Goal: Task Accomplishment & Management: Complete application form

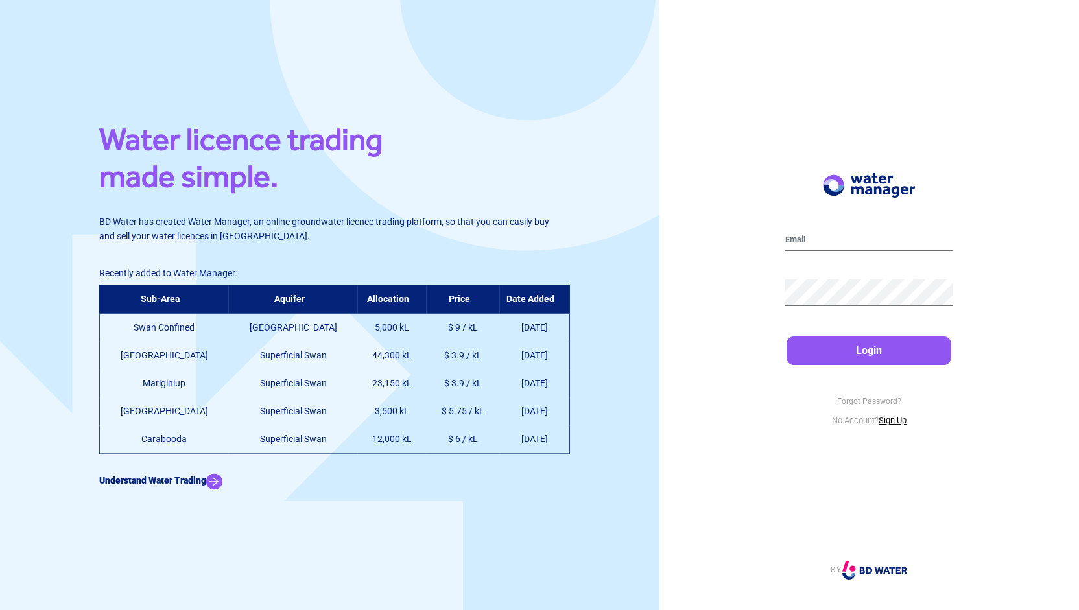
click at [885, 418] on link "Sign Up" at bounding box center [892, 420] width 28 height 10
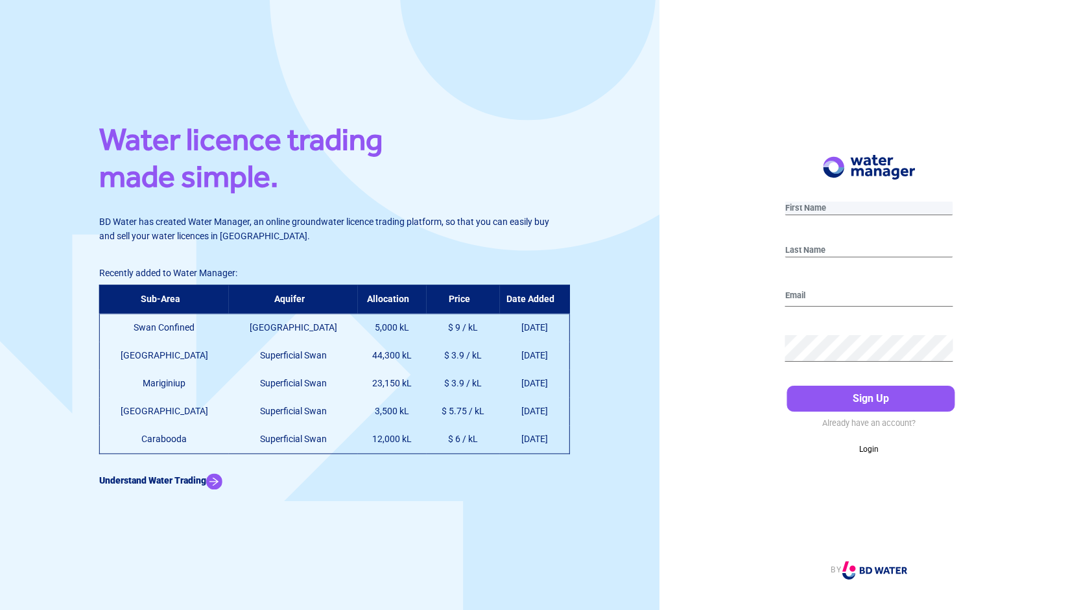
click at [819, 211] on input "text" at bounding box center [869, 209] width 168 height 14
type input "C"
type input "Peiris"
type input "C"
click at [787, 386] on button "Sign Up" at bounding box center [871, 399] width 168 height 26
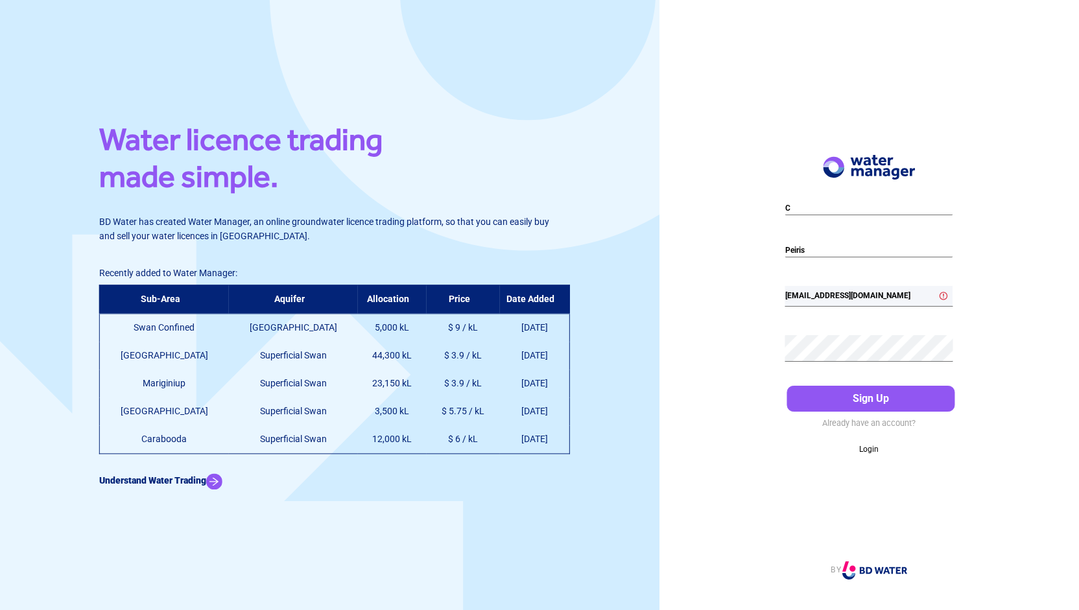
drag, startPoint x: 884, startPoint y: 288, endPoint x: 861, endPoint y: 294, distance: 24.1
click at [884, 288] on input "[EMAIL_ADDRESS][DOMAIN_NAME]" at bounding box center [869, 296] width 168 height 21
click at [889, 283] on div "[EMAIL_ADDRESS][DOMAIN_NAME] Please enter a valid email address" at bounding box center [869, 298] width 168 height 39
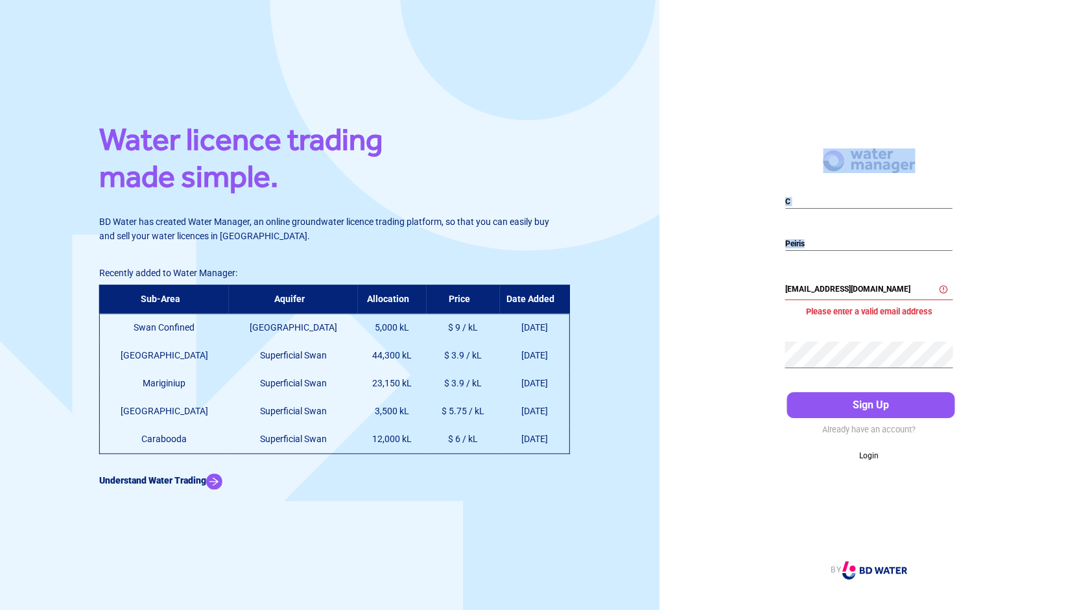
click at [889, 283] on div "[EMAIL_ADDRESS][DOMAIN_NAME] Please enter a valid email address" at bounding box center [869, 299] width 168 height 52
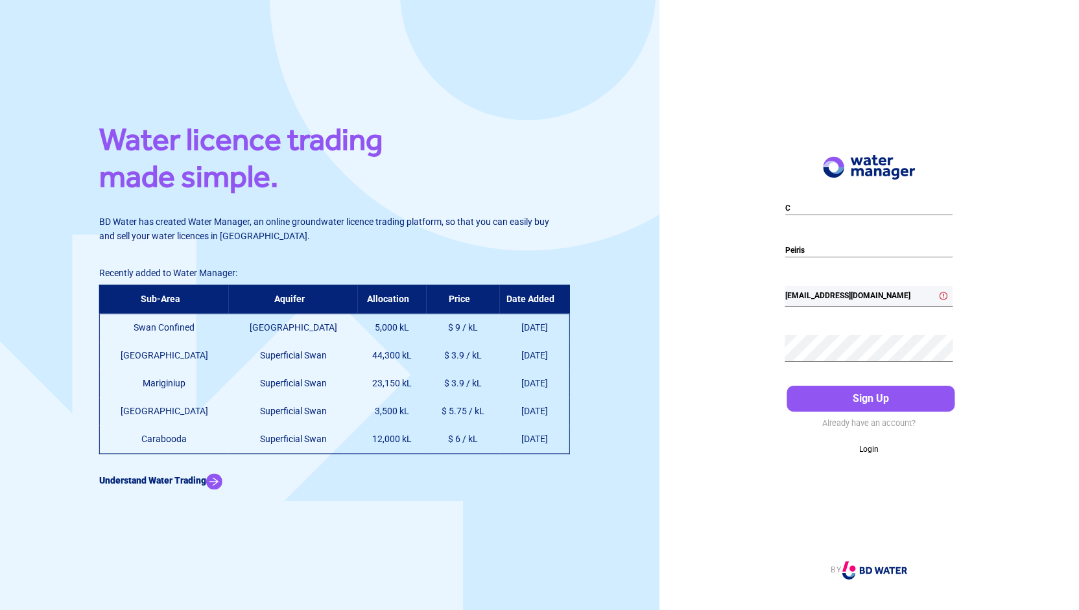
click at [880, 296] on input "[EMAIL_ADDRESS][DOMAIN_NAME]" at bounding box center [869, 296] width 168 height 21
click at [798, 296] on input "[EMAIL_ADDRESS][DOMAIN_NAME]" at bounding box center [869, 296] width 168 height 21
click at [904, 287] on input "[PERSON_NAME][EMAIL_ADDRESS][DOMAIN_NAME]" at bounding box center [869, 296] width 168 height 21
drag, startPoint x: 900, startPoint y: 292, endPoint x: 696, endPoint y: 270, distance: 204.7
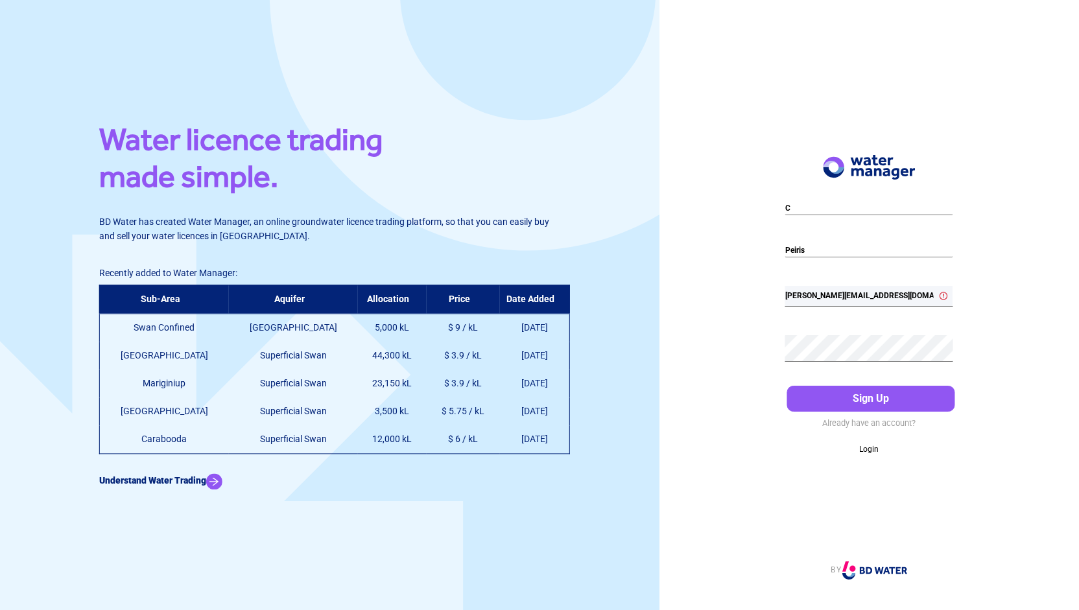
click at [696, 270] on div "C Peiris [PERSON_NAME][EMAIL_ADDRESS][DOMAIN_NAME] Please enter a valid email a…" at bounding box center [868, 305] width 419 height 610
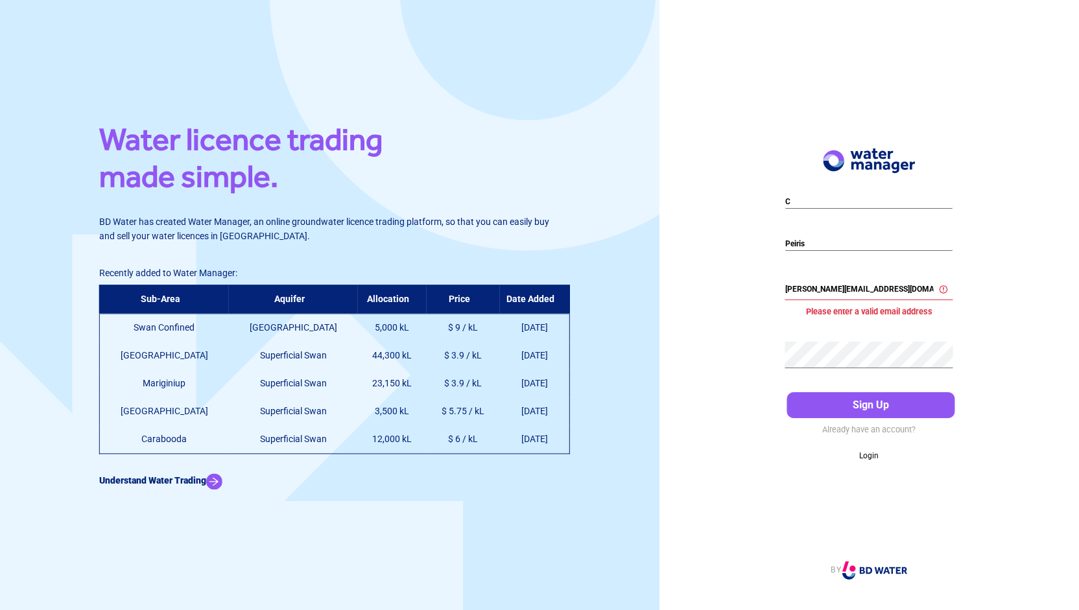
click at [696, 270] on div "C Peiris [PERSON_NAME][EMAIL_ADDRESS][DOMAIN_NAME] Please enter a valid email a…" at bounding box center [868, 305] width 419 height 610
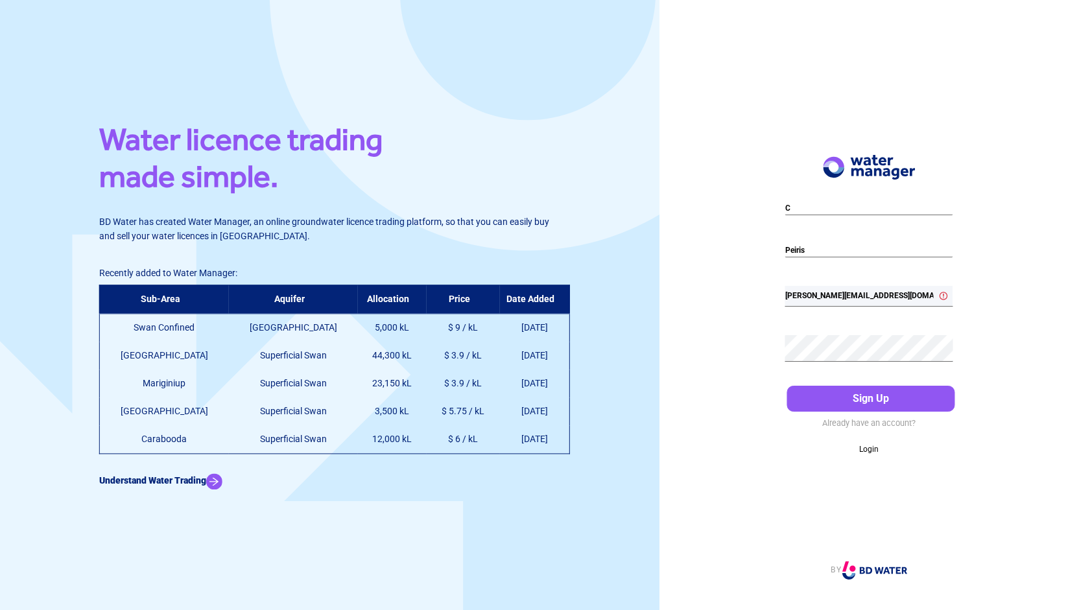
click at [813, 286] on input "[PERSON_NAME][EMAIL_ADDRESS][DOMAIN_NAME]" at bounding box center [869, 296] width 168 height 21
click at [811, 286] on input "[PERSON_NAME][EMAIL_ADDRESS][DOMAIN_NAME]" at bounding box center [869, 296] width 168 height 21
type input "[PERSON_NAME][EMAIL_ADDRESS][DOMAIN_NAME]"
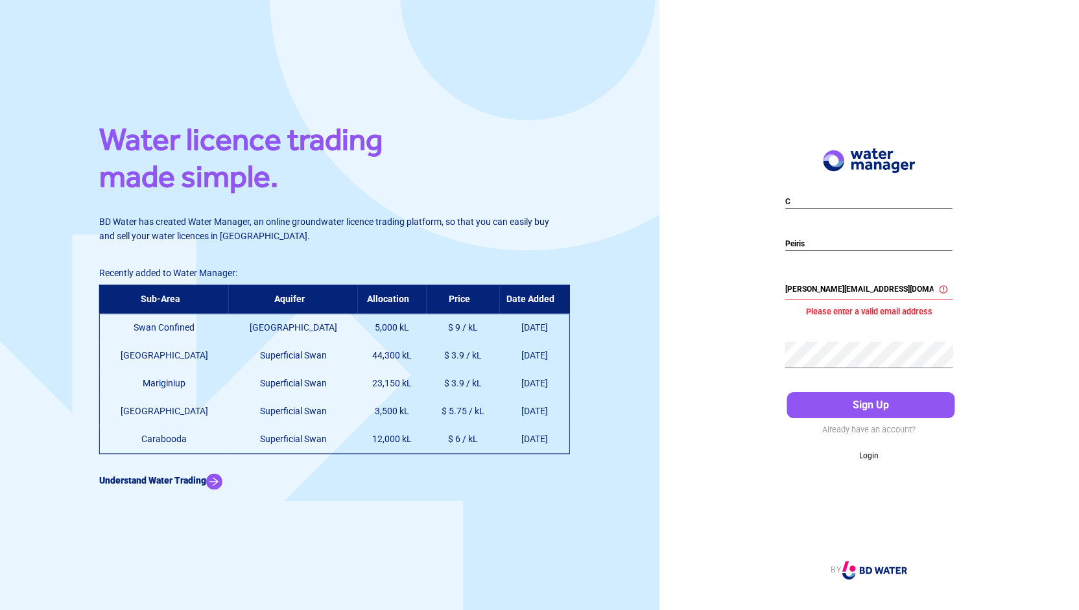
click at [718, 338] on div "C Peiris [PERSON_NAME][EMAIL_ADDRESS][DOMAIN_NAME] Please enter a valid email a…" at bounding box center [868, 305] width 419 height 610
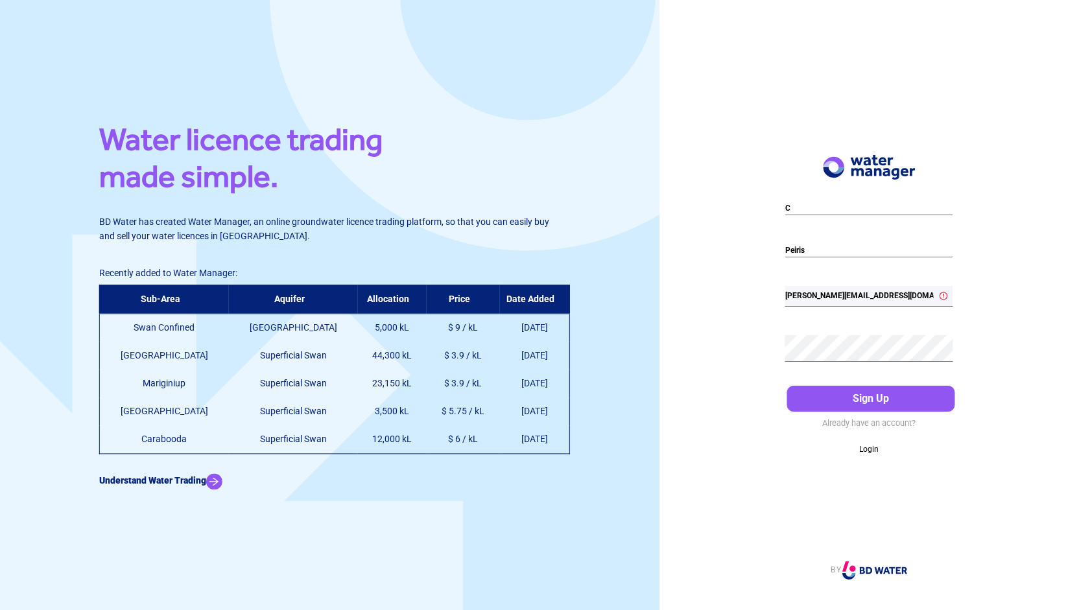
click at [854, 287] on input "[PERSON_NAME][EMAIL_ADDRESS][DOMAIN_NAME]" at bounding box center [869, 296] width 168 height 21
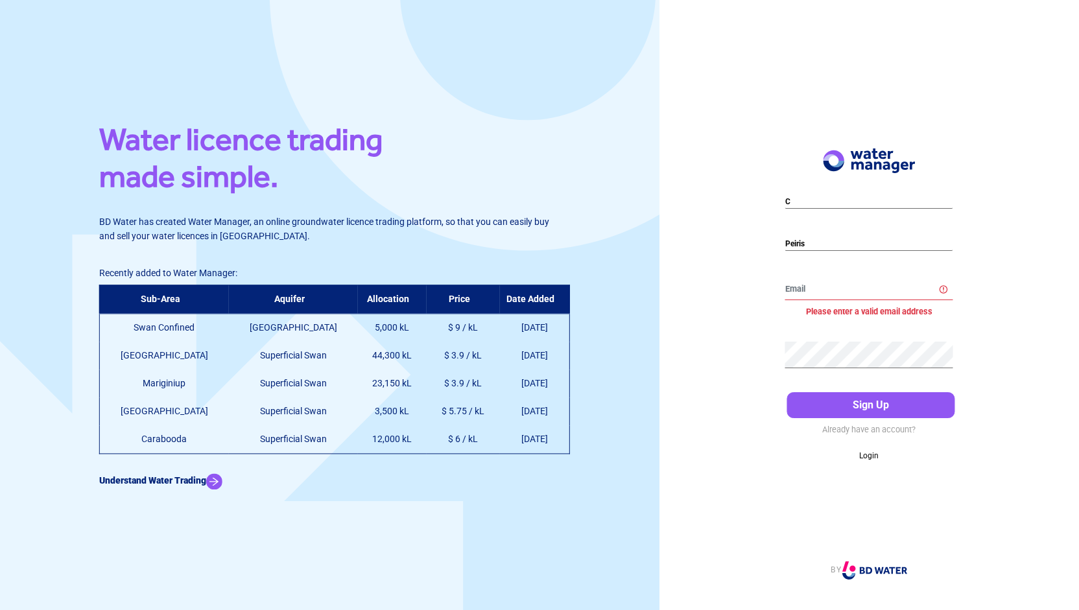
click at [733, 328] on div "C Peiris Please enter a valid email address Sign Up Already have an account? Lo…" at bounding box center [868, 305] width 419 height 610
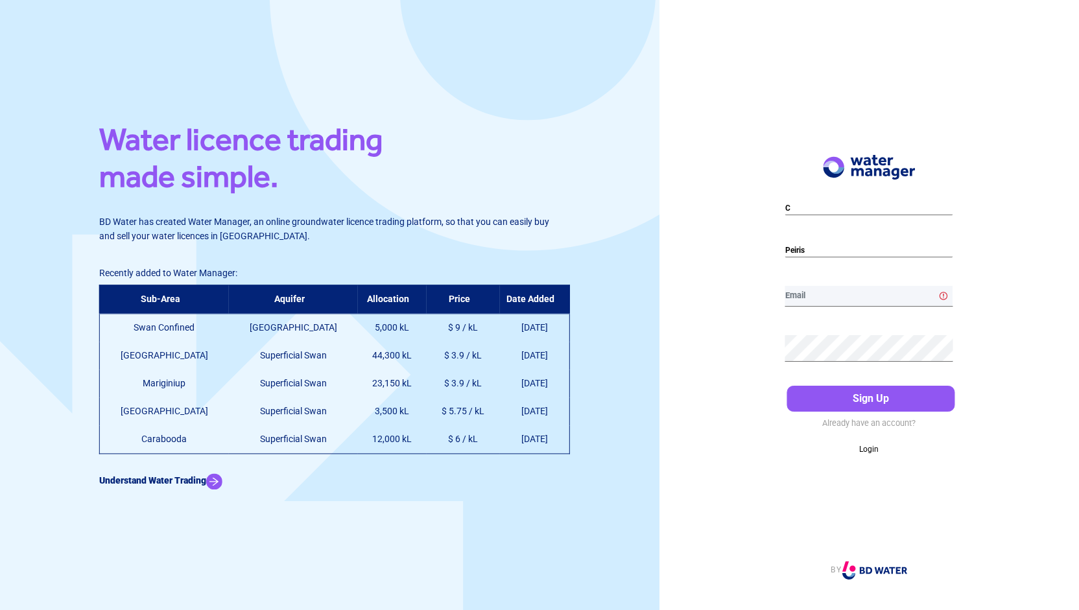
click at [866, 287] on input "email" at bounding box center [869, 296] width 168 height 21
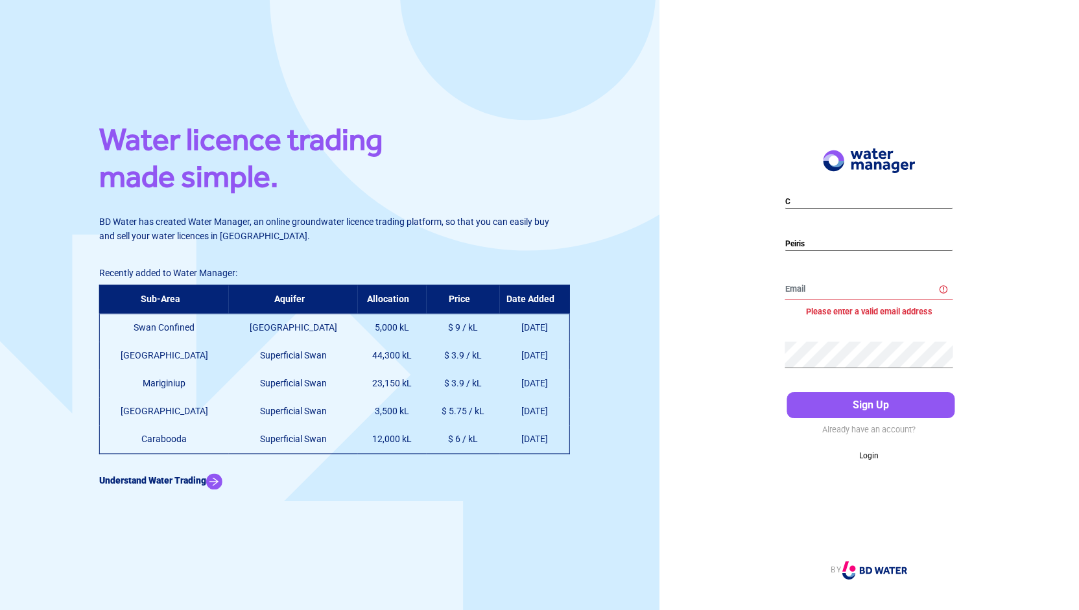
click at [735, 370] on div "C Peiris Please enter a valid email address Sign Up Already have an account? Lo…" at bounding box center [868, 305] width 419 height 610
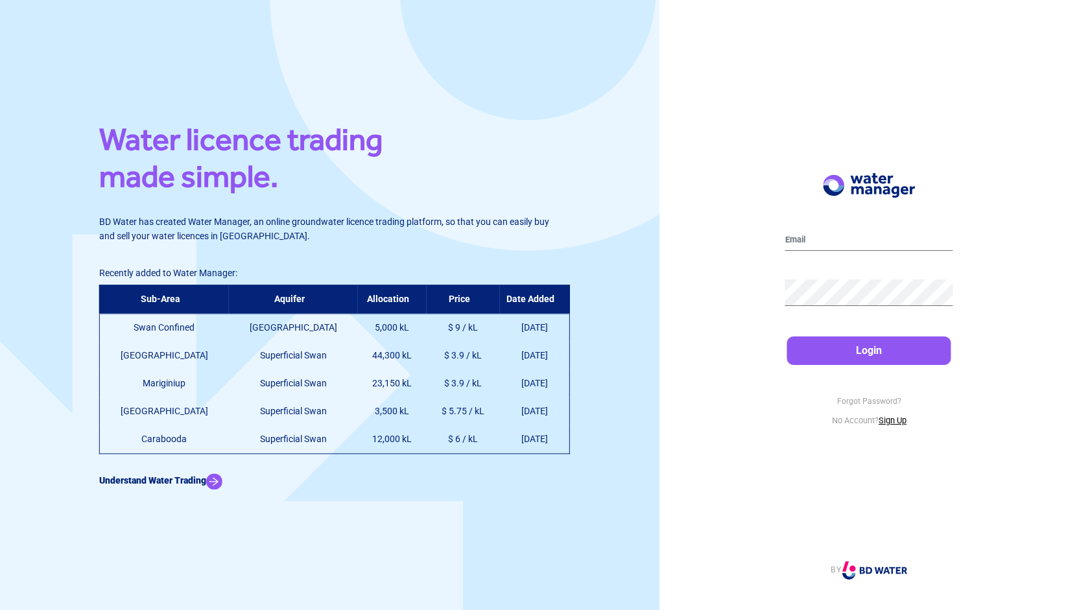
click at [893, 419] on link "Sign Up" at bounding box center [892, 420] width 28 height 10
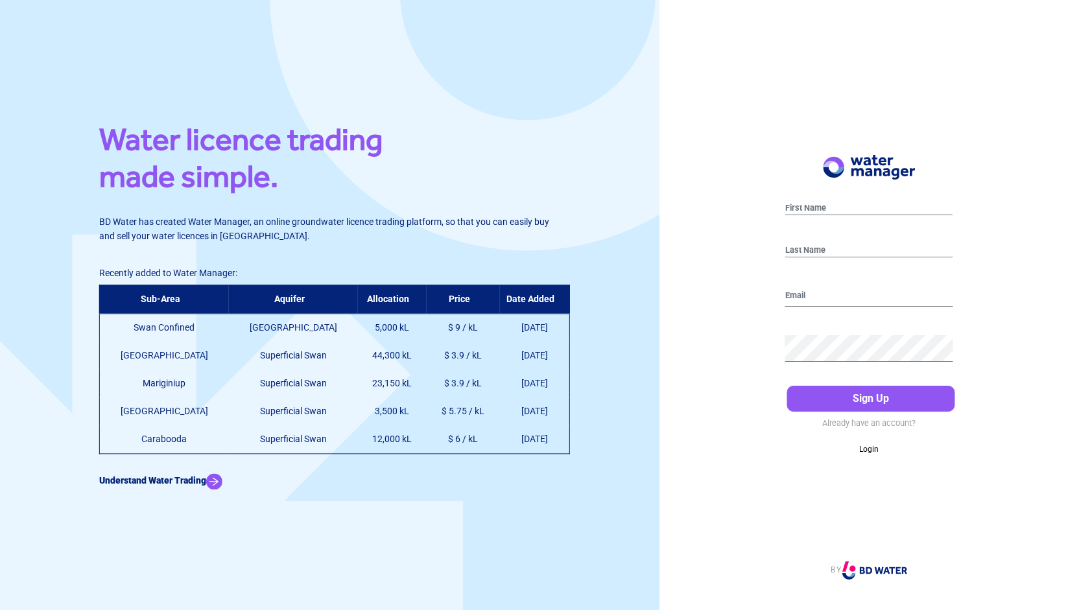
click at [830, 309] on div at bounding box center [869, 298] width 168 height 39
click at [825, 296] on input "email" at bounding box center [869, 296] width 168 height 21
type input "cooper@planandgrow.net"
drag, startPoint x: 704, startPoint y: 297, endPoint x: 704, endPoint y: 283, distance: 14.3
click at [704, 296] on div "cooper@planandgrow.net Sign Up Already have an account? Login BY" at bounding box center [868, 305] width 419 height 610
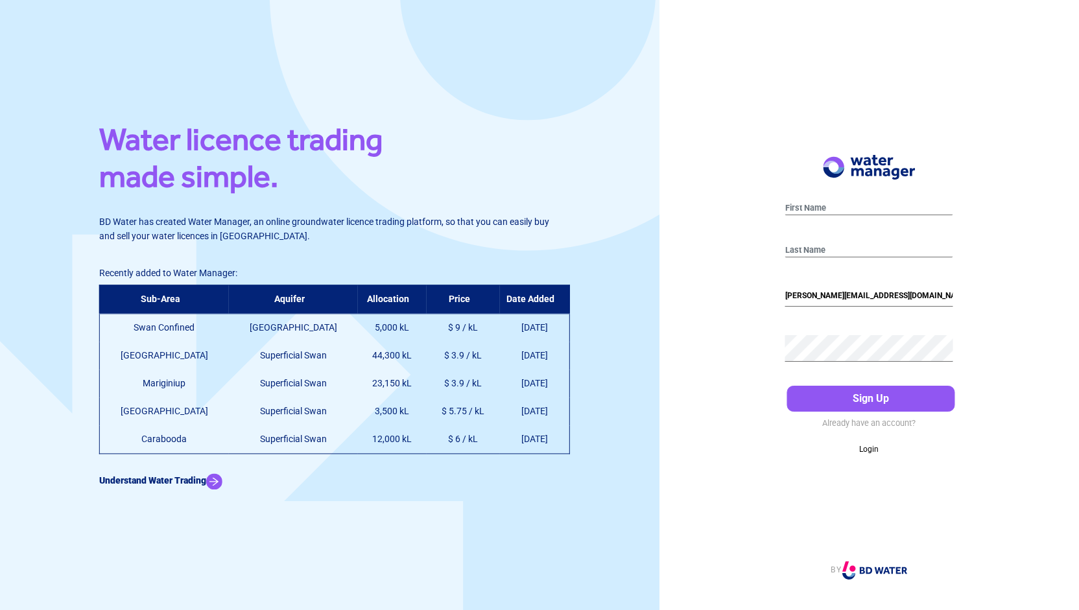
click at [827, 199] on div at bounding box center [869, 211] width 168 height 32
click at [829, 208] on input "text" at bounding box center [869, 209] width 168 height 14
type input "C"
type input "Peiris"
click at [742, 299] on div "C Peiris cooper@planandgrow.net Sign Up Already have an account? Login BY" at bounding box center [868, 305] width 419 height 610
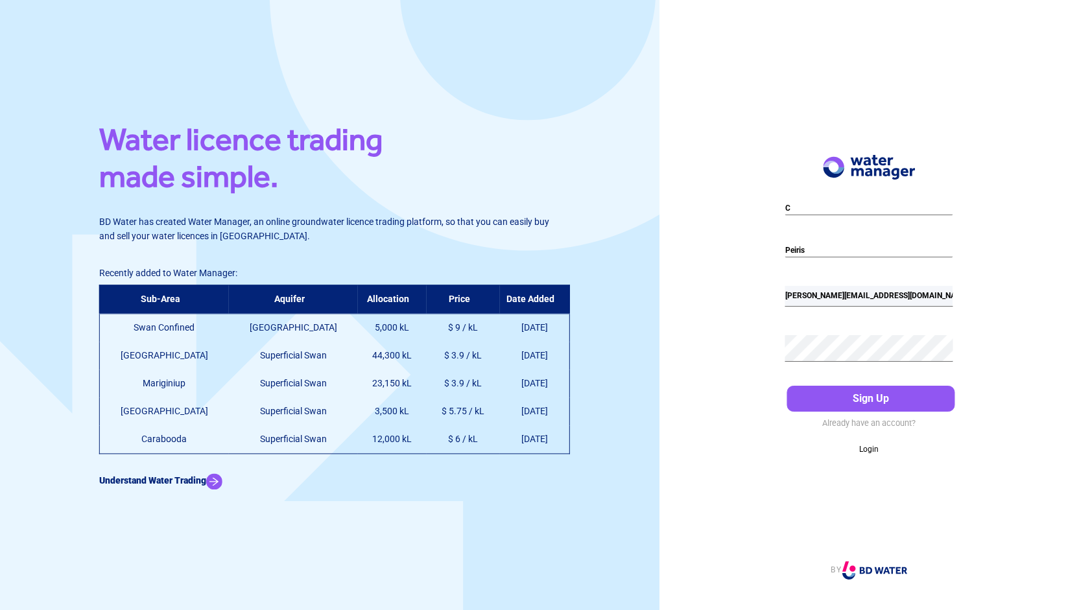
click at [832, 297] on input "cooper@planandgrow.net" at bounding box center [869, 296] width 168 height 21
type input "hello@peirisgroup.com.au"
click at [787, 386] on button "Sign Up" at bounding box center [871, 399] width 168 height 26
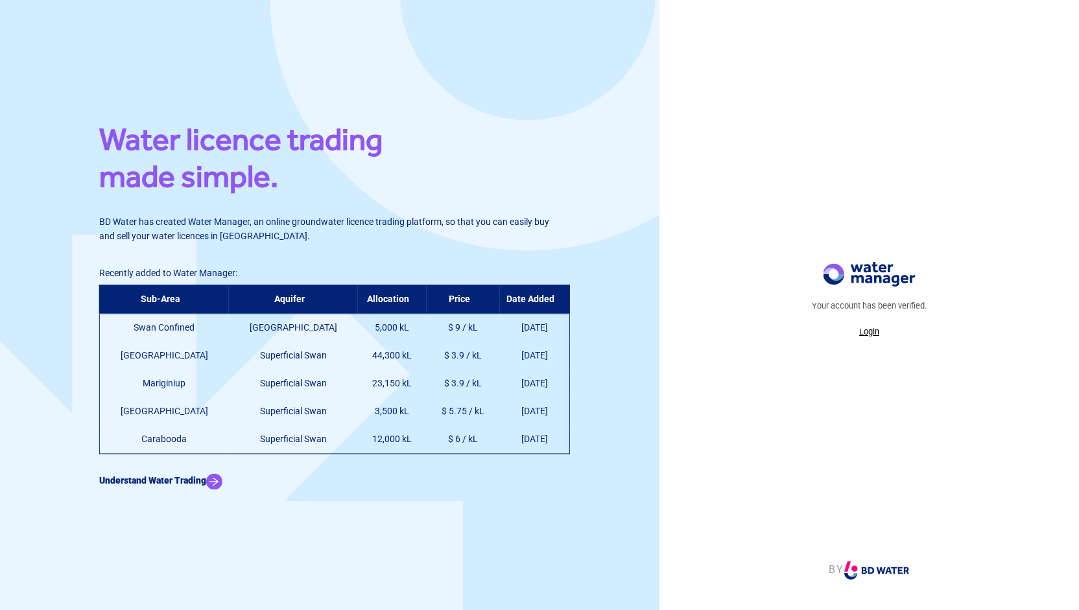
click at [865, 332] on p "Login" at bounding box center [869, 331] width 115 height 13
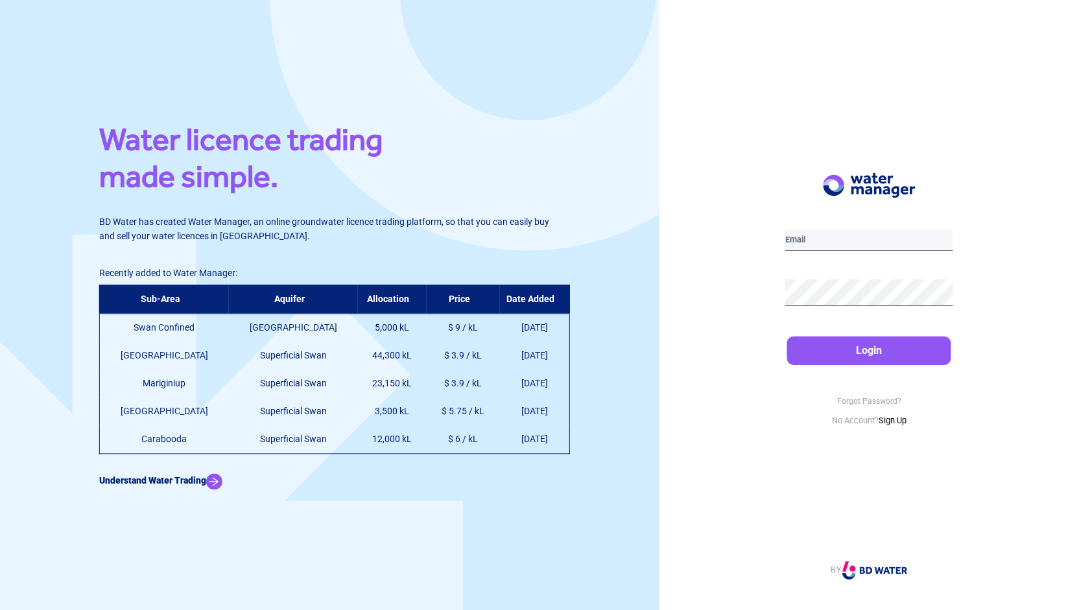
click at [814, 246] on input "email" at bounding box center [869, 240] width 168 height 21
type input "[EMAIL_ADDRESS][DOMAIN_NAME]"
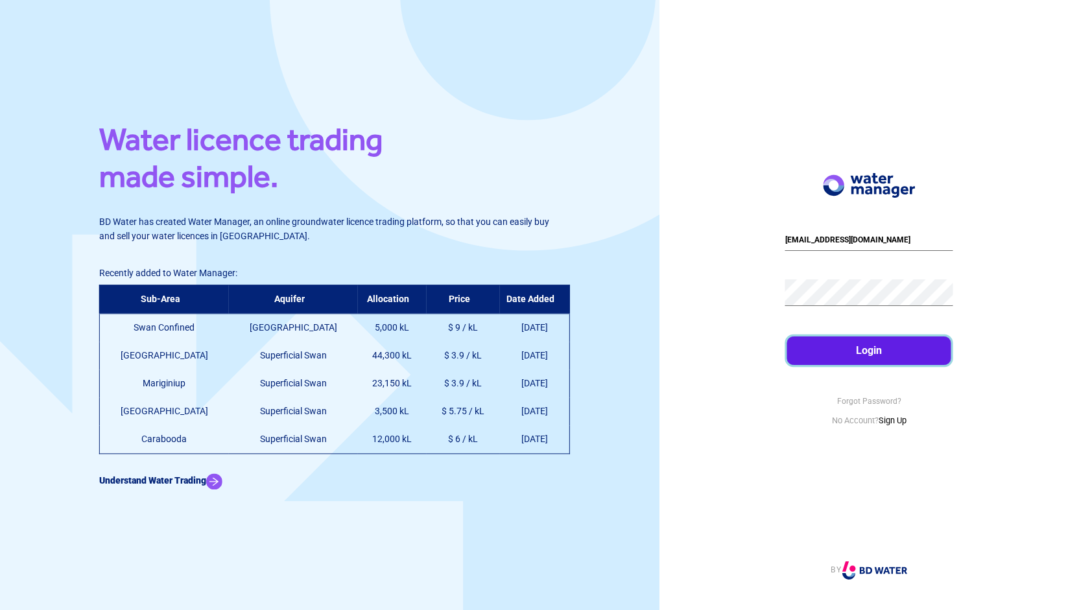
click at [805, 345] on button "Login" at bounding box center [869, 350] width 164 height 29
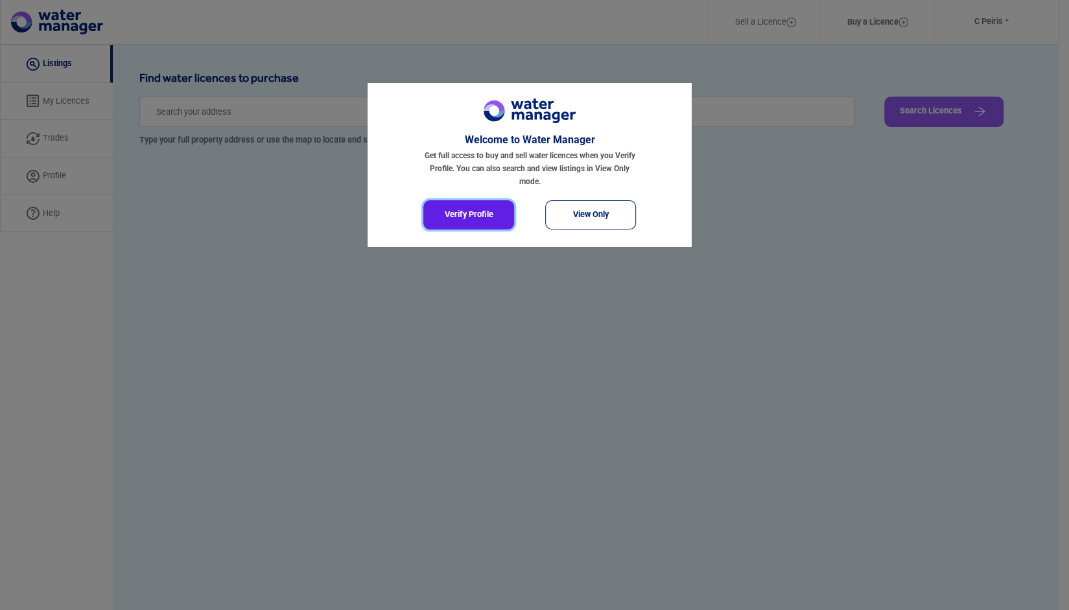
click at [475, 215] on button "Verify Profile" at bounding box center [468, 214] width 91 height 29
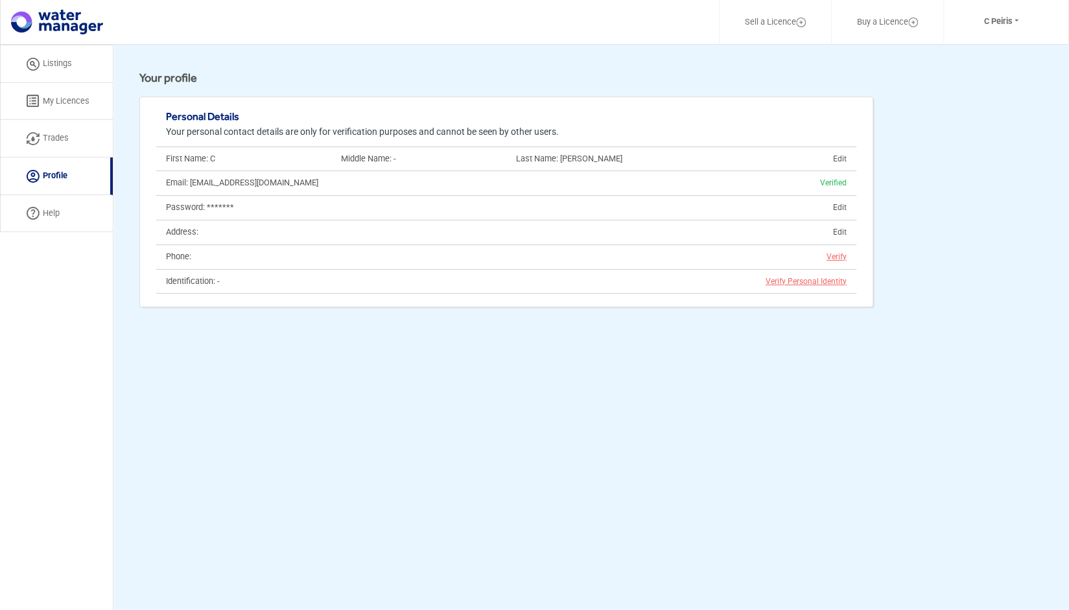
click at [818, 283] on span "Verify Personal Identity" at bounding box center [806, 281] width 81 height 9
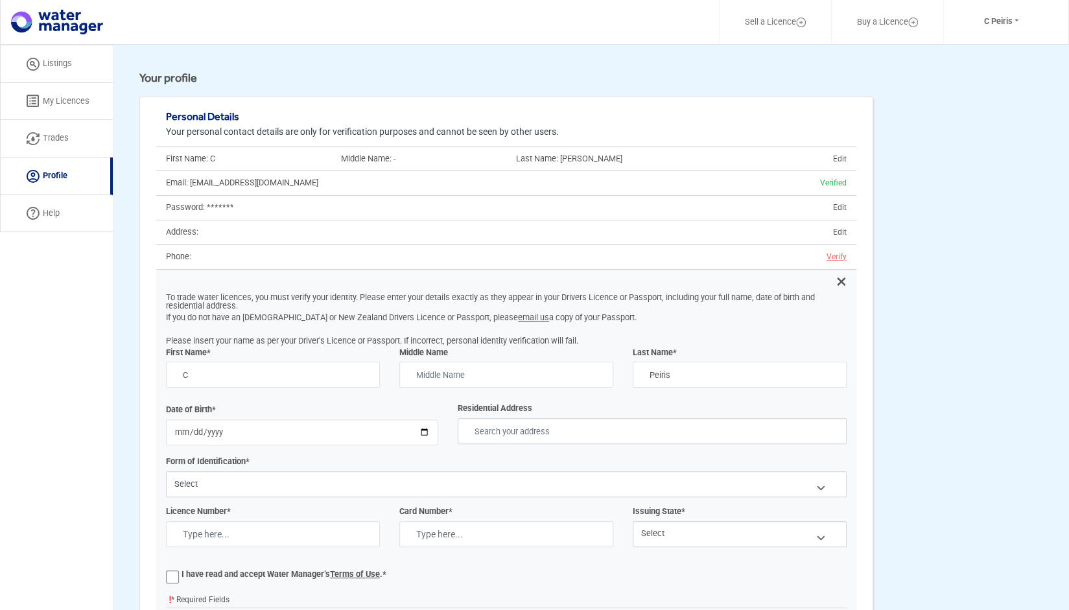
scroll to position [92, 0]
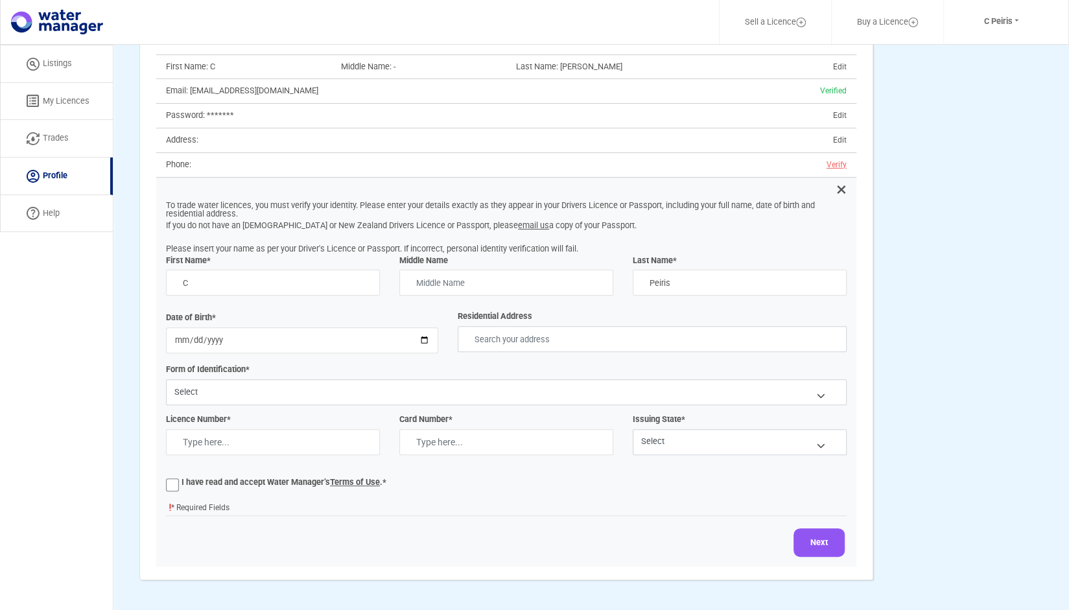
click at [62, 64] on link "Listings" at bounding box center [56, 64] width 113 height 38
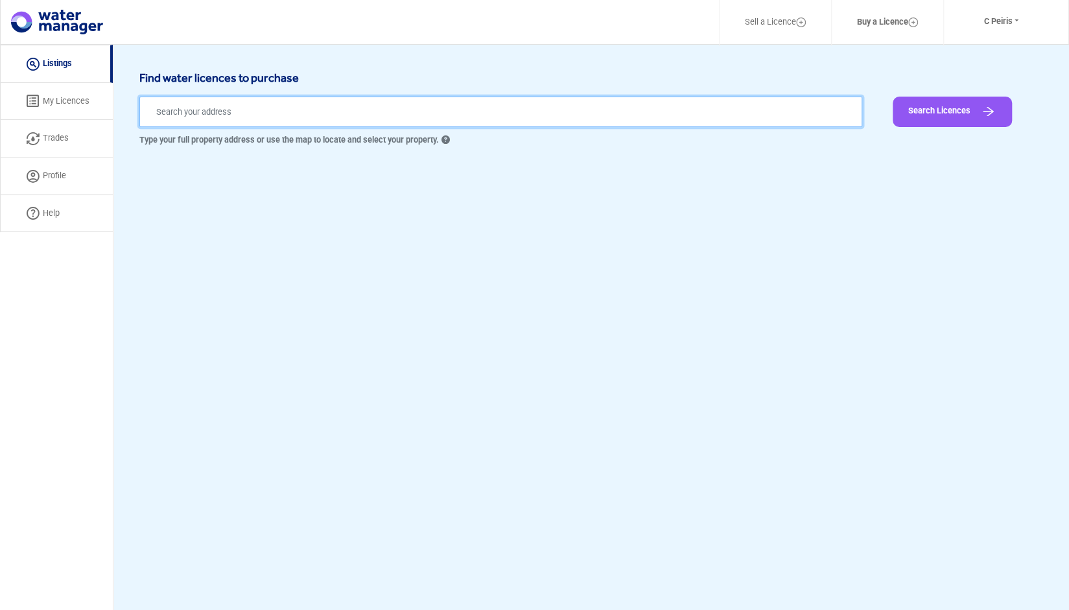
click at [406, 117] on input "text" at bounding box center [500, 112] width 723 height 30
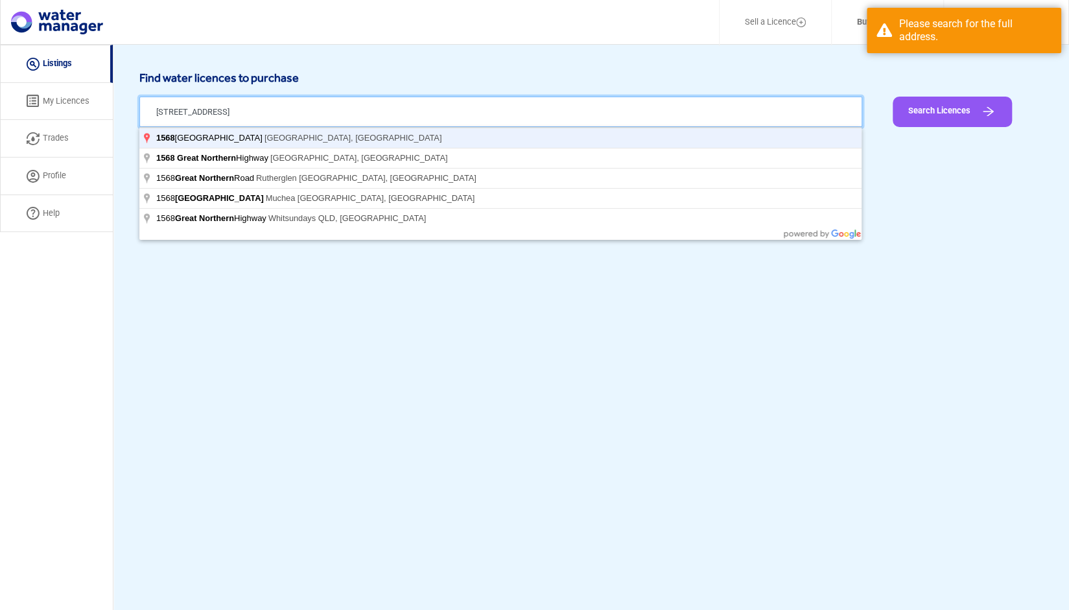
type input "1568 Great Northern Hwy, Upper Swan WA, Australia"
click at [893, 97] on button "Search Licences" at bounding box center [952, 112] width 119 height 30
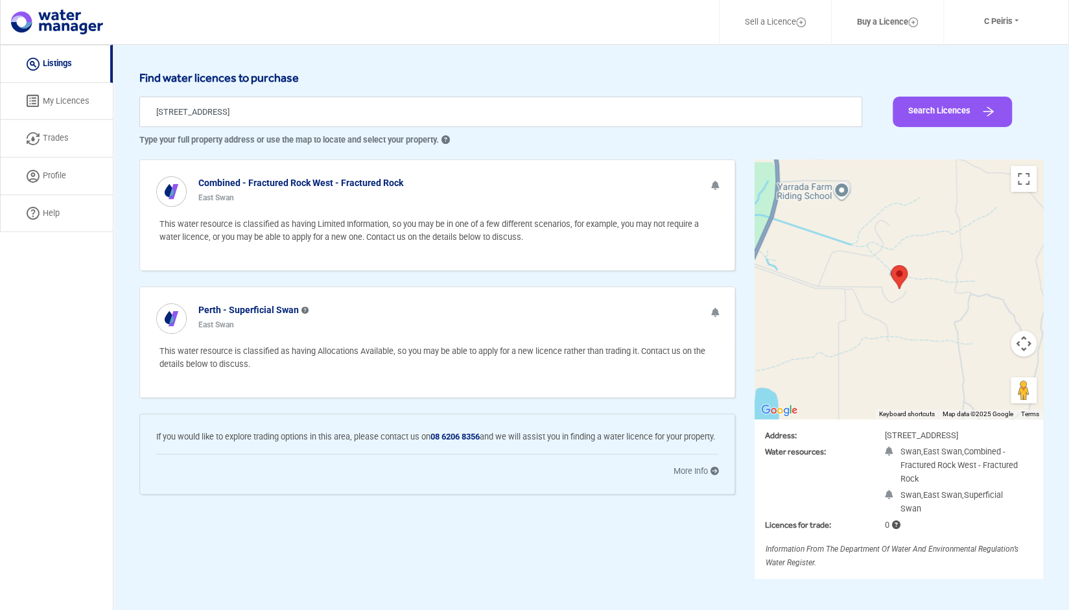
click at [302, 209] on div "Combined - Fractured Rock West - Fractured Rock East Swan" at bounding box center [437, 186] width 594 height 53
click at [307, 183] on b "Combined - Fractured Rock West - Fractured Rock" at bounding box center [300, 183] width 205 height 10
click at [154, 193] on div "Combined - Fractured Rock West - Fractured Rock East Swan" at bounding box center [437, 186] width 594 height 53
click at [170, 193] on img at bounding box center [171, 191] width 29 height 29
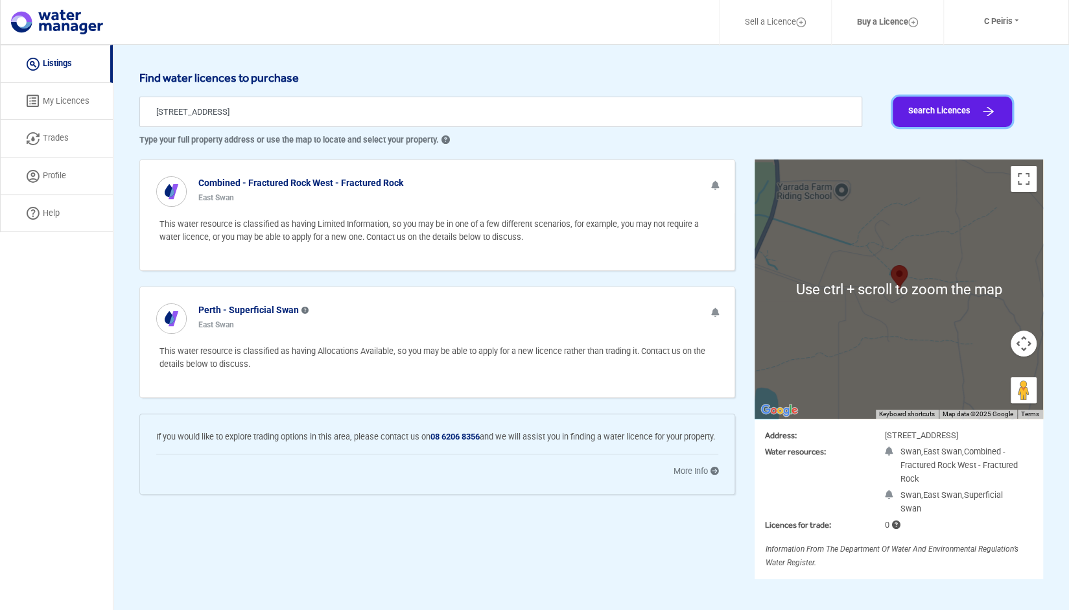
click at [918, 109] on button "Search Licences" at bounding box center [952, 112] width 119 height 30
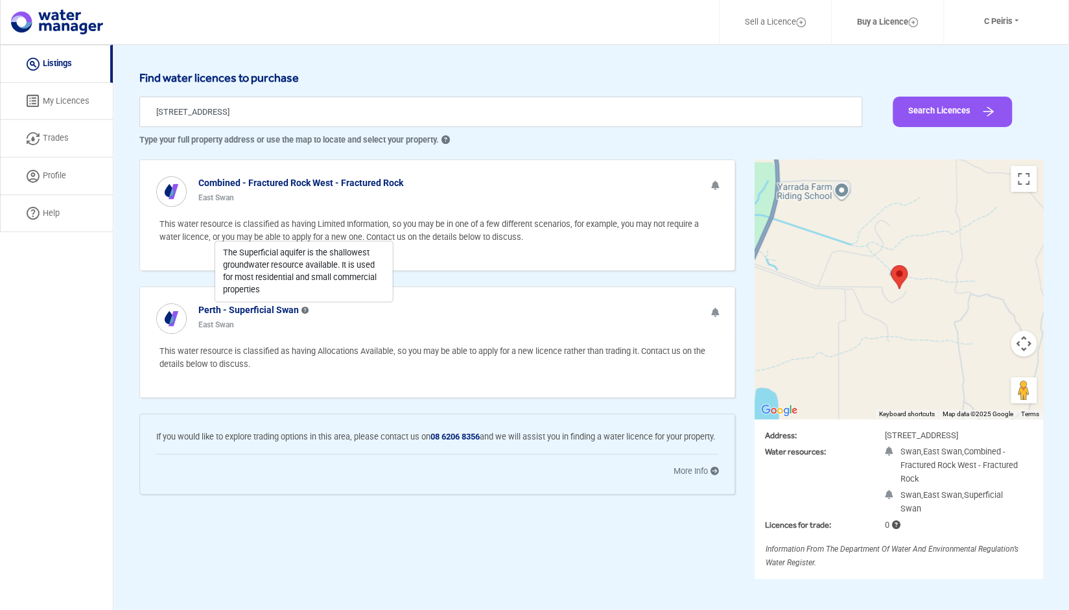
click at [55, 106] on link "My Licences" at bounding box center [56, 102] width 113 height 38
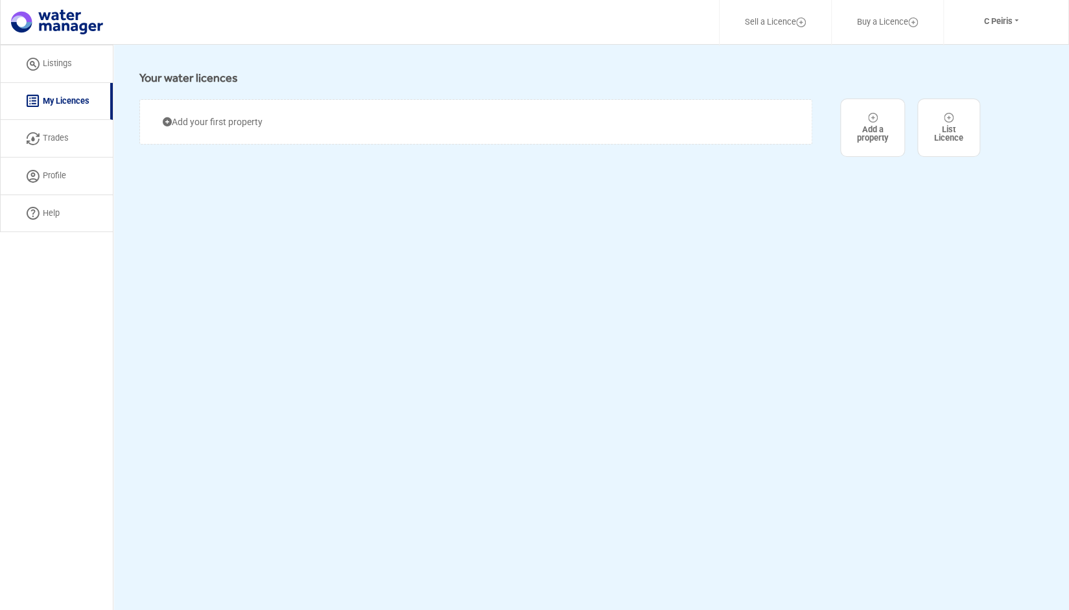
click at [54, 140] on link "Trades" at bounding box center [56, 139] width 113 height 38
select select "active"
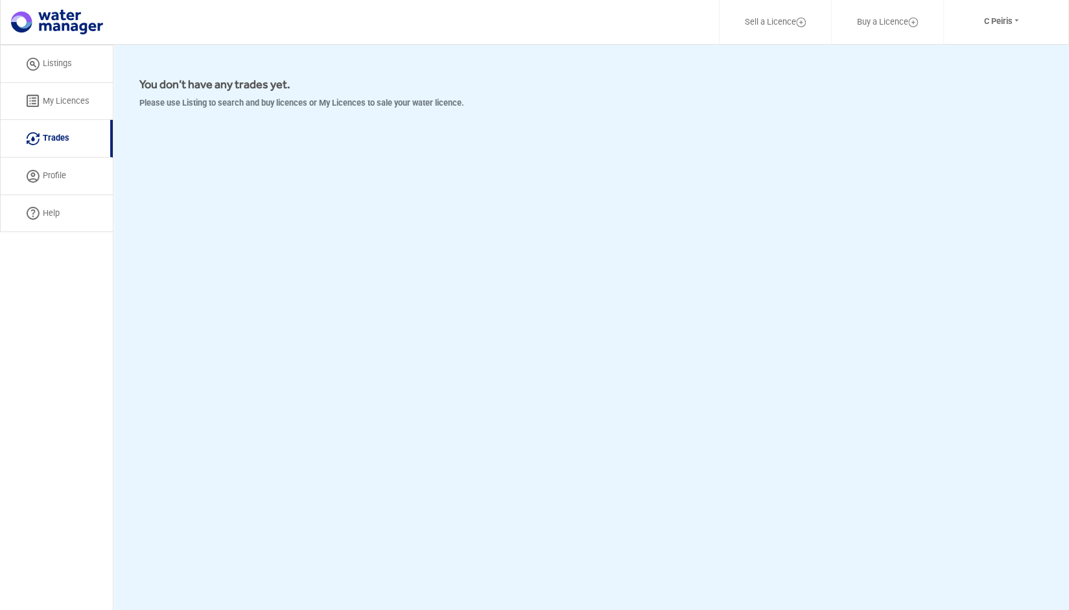
click at [38, 60] on img at bounding box center [33, 64] width 13 height 13
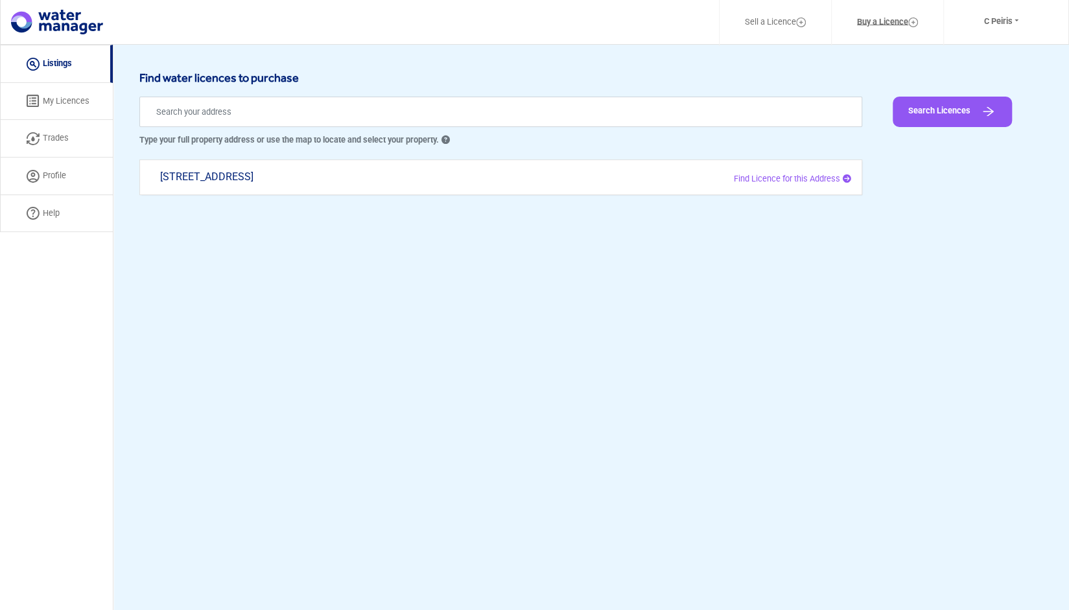
click at [884, 21] on link "Buy a Licence" at bounding box center [887, 22] width 95 height 30
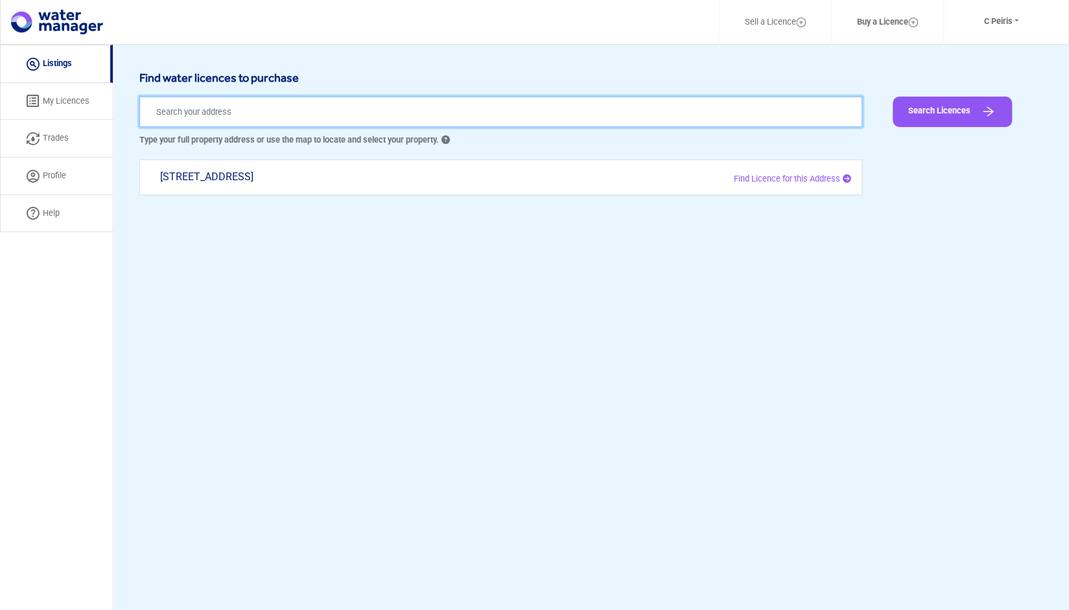
click at [794, 118] on input "text" at bounding box center [500, 112] width 723 height 30
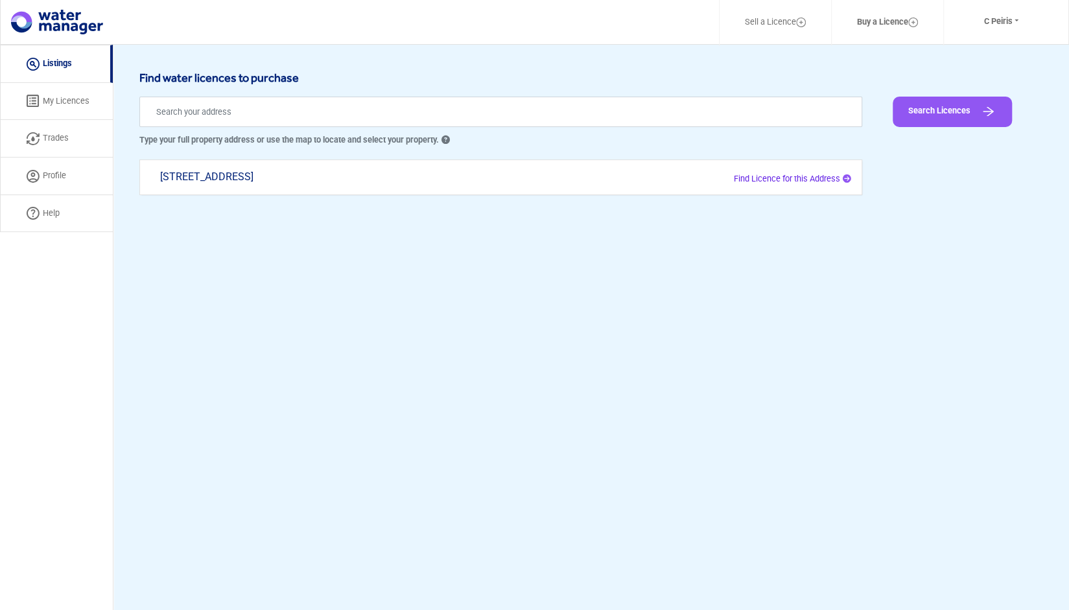
click at [780, 174] on span "Find Licence for this Address" at bounding box center [787, 179] width 106 height 10
type input "1568 Great Northern Hwy, Upper Swan WA 6069"
